Goal: Task Accomplishment & Management: Manage account settings

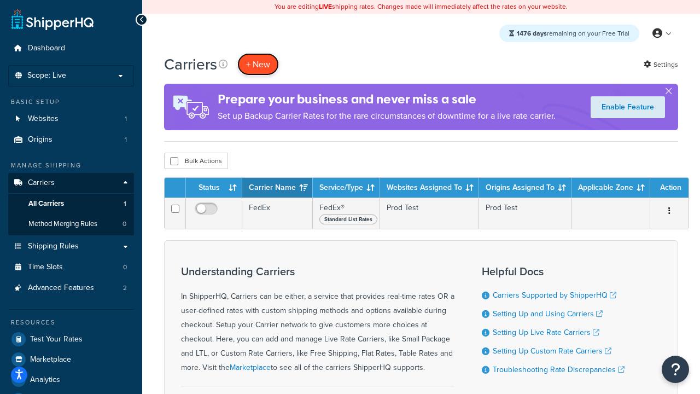
click at [258, 64] on button "+ New" at bounding box center [258, 64] width 42 height 22
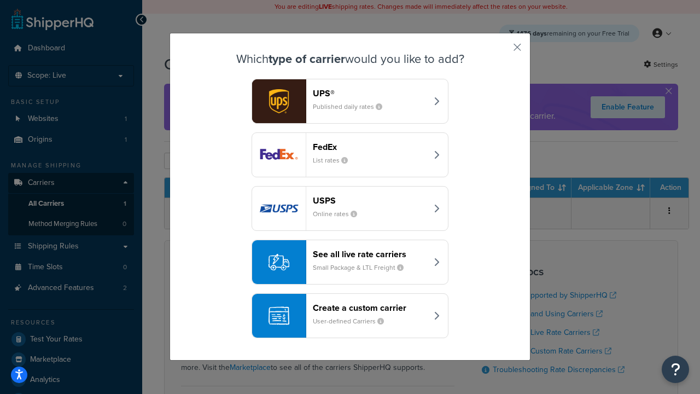
click at [350, 155] on div "FedEx List rates" at bounding box center [370, 155] width 114 height 26
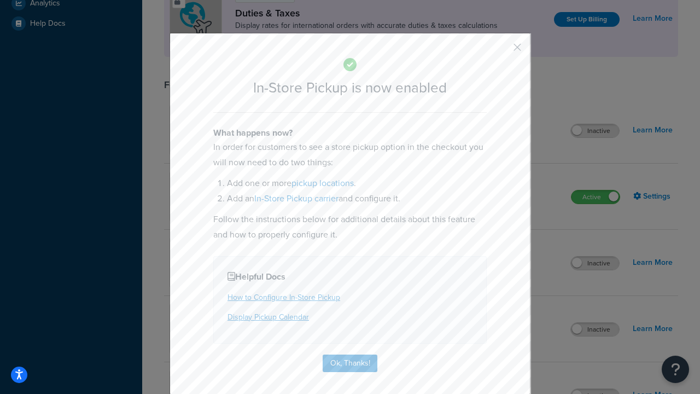
click at [501, 51] on button "button" at bounding box center [501, 51] width 3 height 3
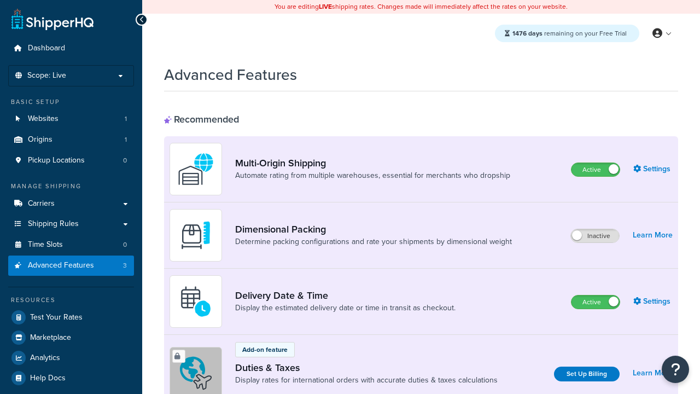
click at [596, 170] on label "Active" at bounding box center [596, 169] width 48 height 13
click at [596, 302] on label "Active" at bounding box center [596, 301] width 48 height 13
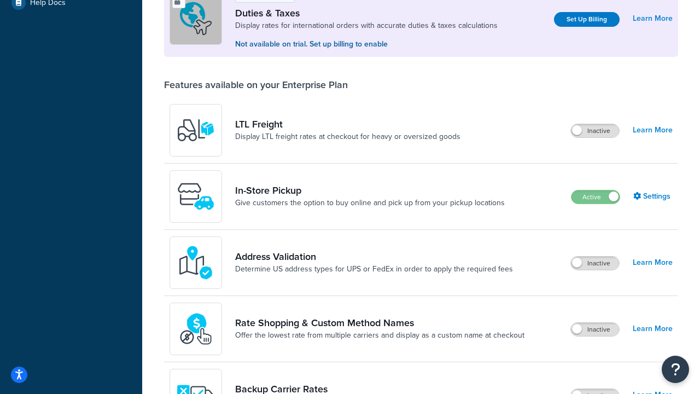
scroll to position [334, 0]
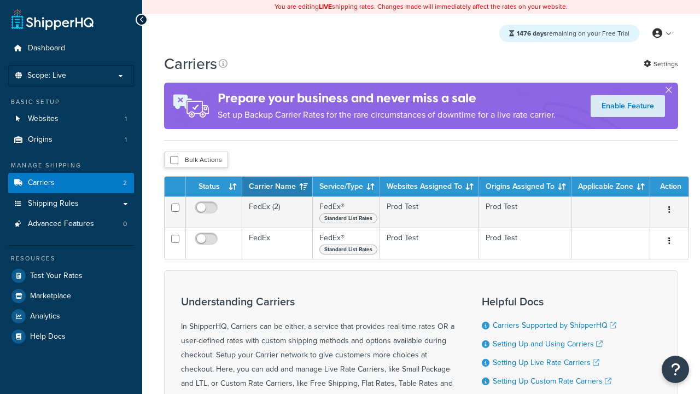
click at [174, 160] on input "checkbox" at bounding box center [174, 160] width 8 height 8
checkbox input "true"
click at [0, 0] on button "Delete" at bounding box center [0, 0] width 0 height 0
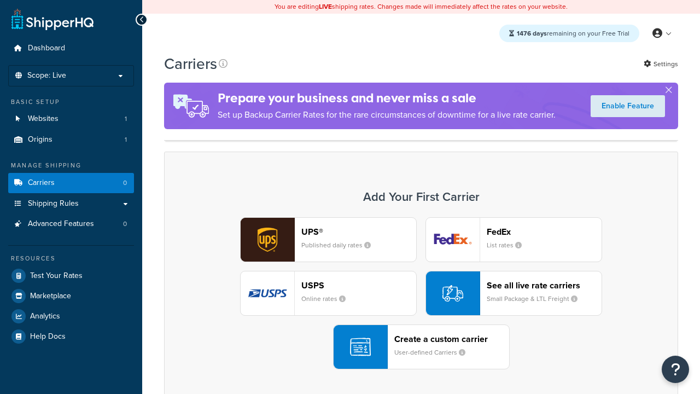
click at [544, 227] on header "FedEx" at bounding box center [544, 232] width 115 height 10
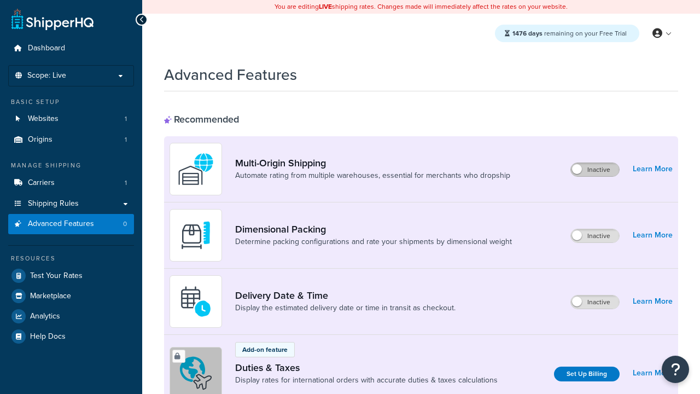
click at [596, 170] on label "Inactive" at bounding box center [595, 169] width 48 height 13
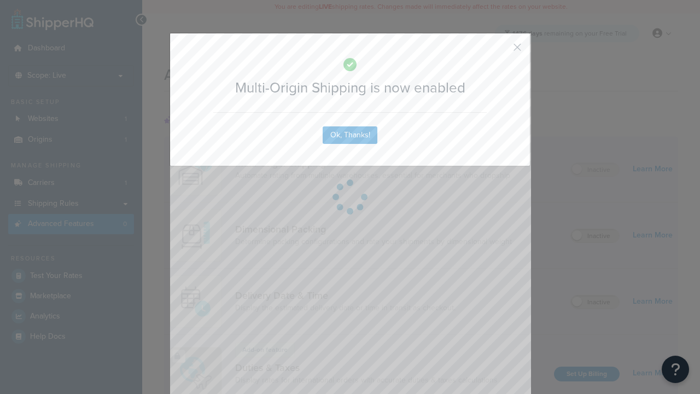
click at [501, 51] on button "button" at bounding box center [501, 51] width 3 height 3
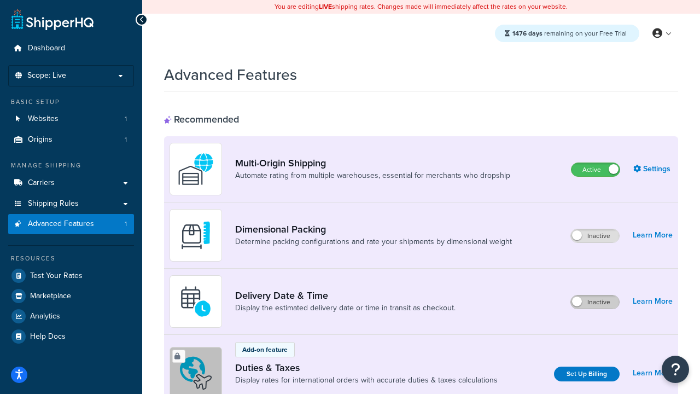
click at [596, 302] on label "Inactive" at bounding box center [595, 301] width 48 height 13
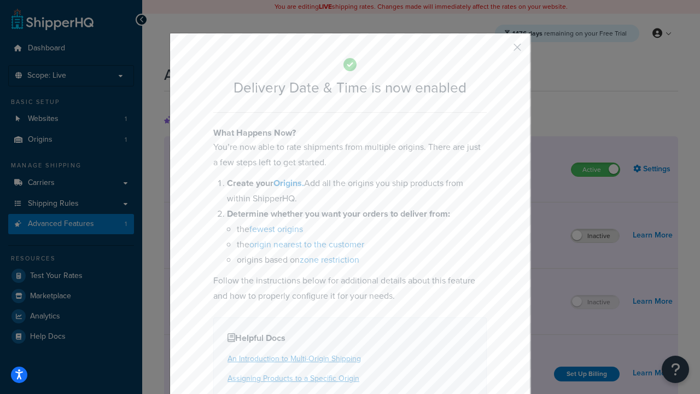
click at [501, 51] on button "button" at bounding box center [501, 51] width 3 height 3
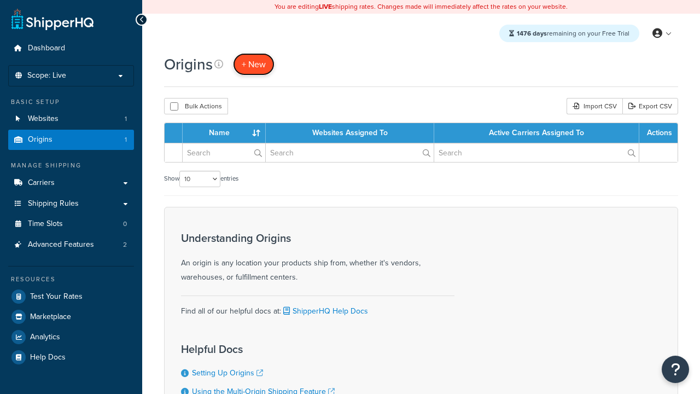
click at [253, 64] on span "+ New" at bounding box center [254, 64] width 24 height 13
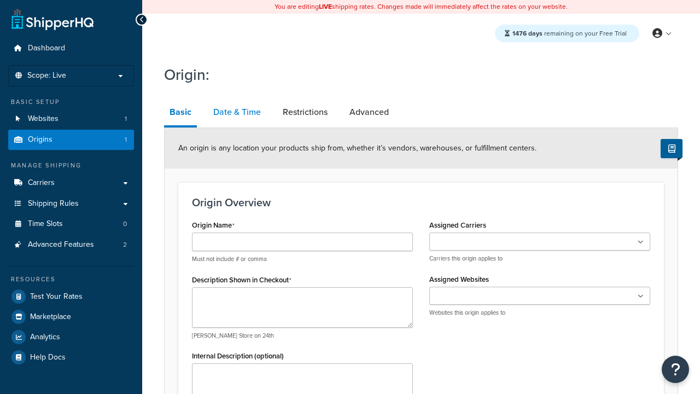
click at [236, 112] on link "Date & Time" at bounding box center [237, 112] width 59 height 26
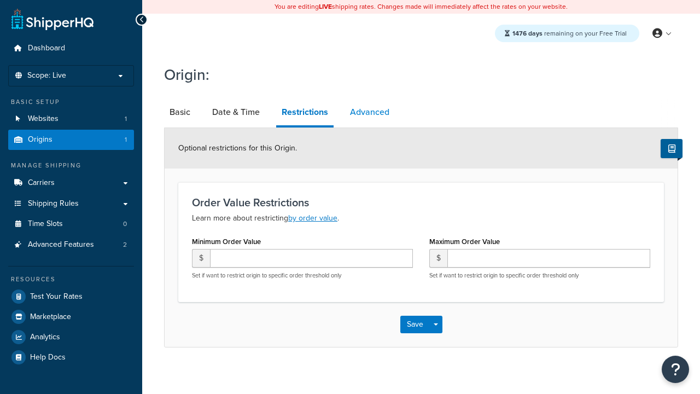
click at [369, 112] on link "Advanced" at bounding box center [370, 112] width 50 height 26
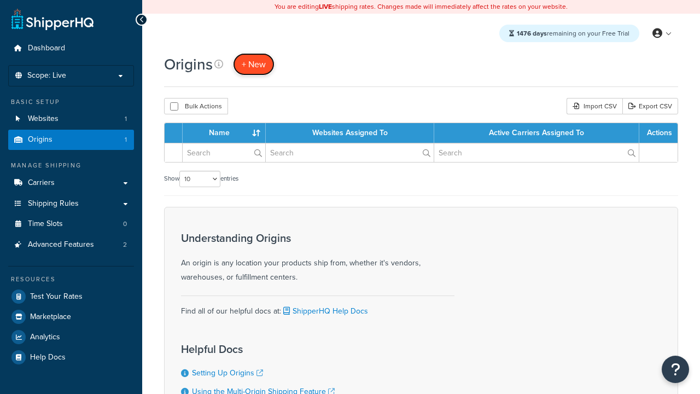
click at [253, 64] on span "+ New" at bounding box center [254, 64] width 24 height 13
